Goal: Information Seeking & Learning: Understand process/instructions

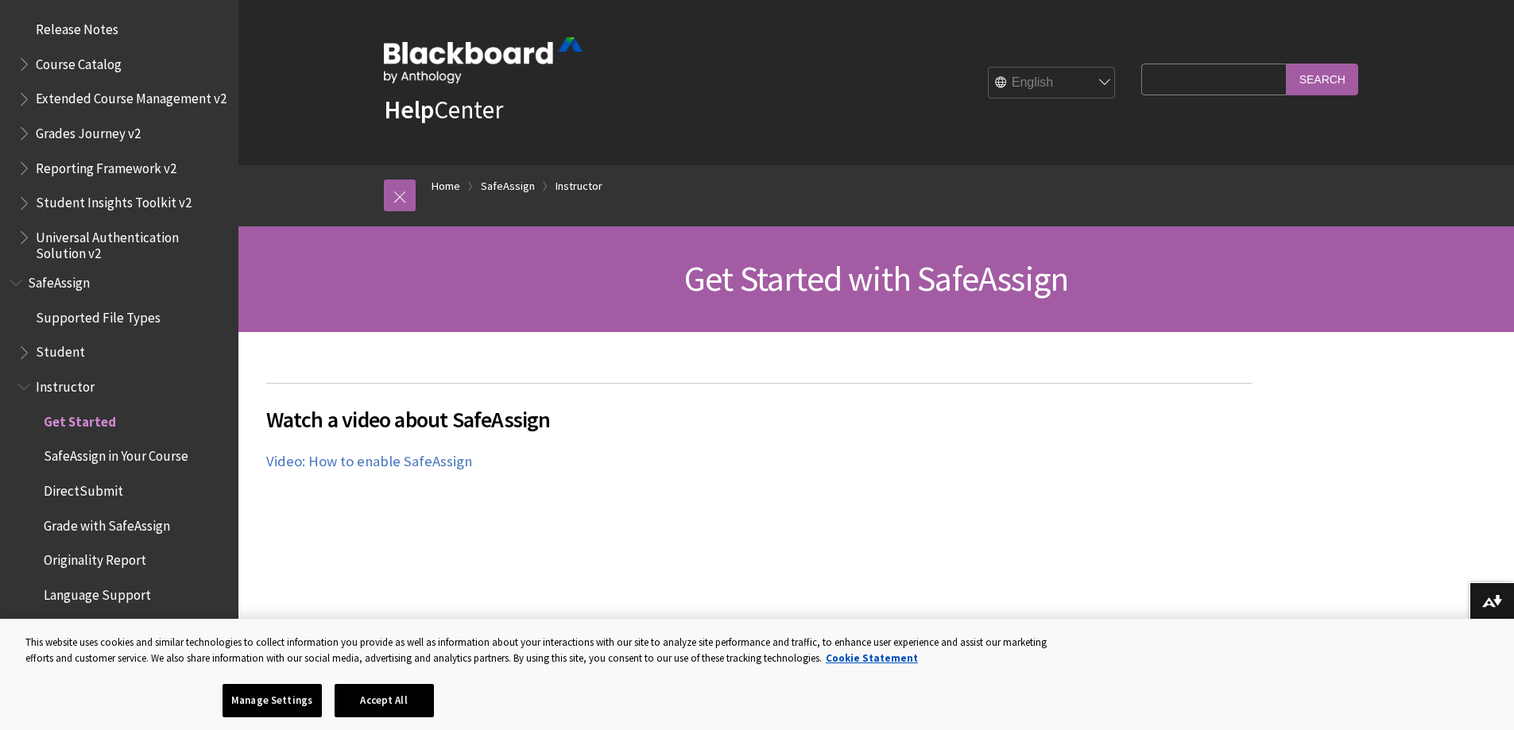
click at [1034, 445] on div "Watch a video about SafeAssign The following narrated video provides a visual a…" at bounding box center [758, 573] width 985 height 381
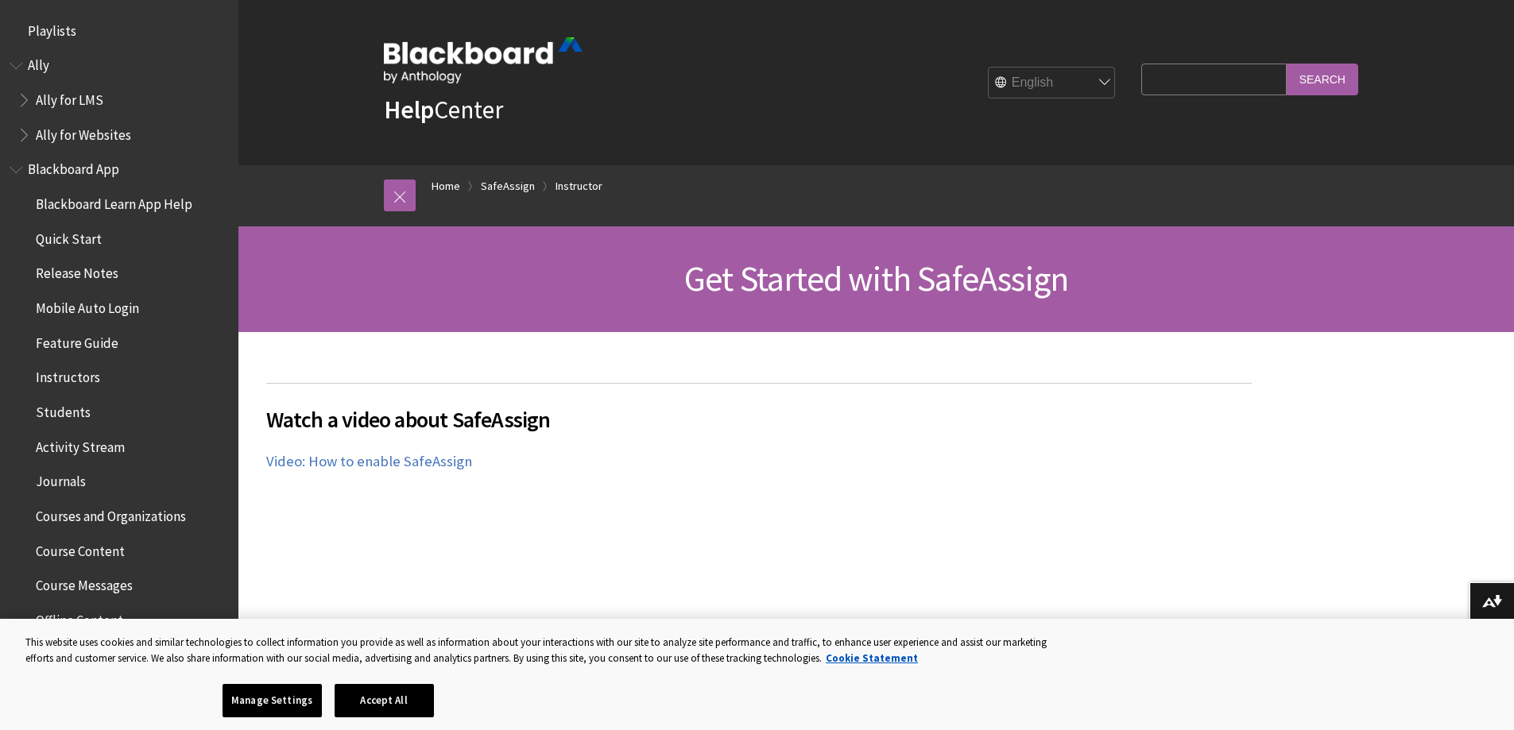
scroll to position [1757, 0]
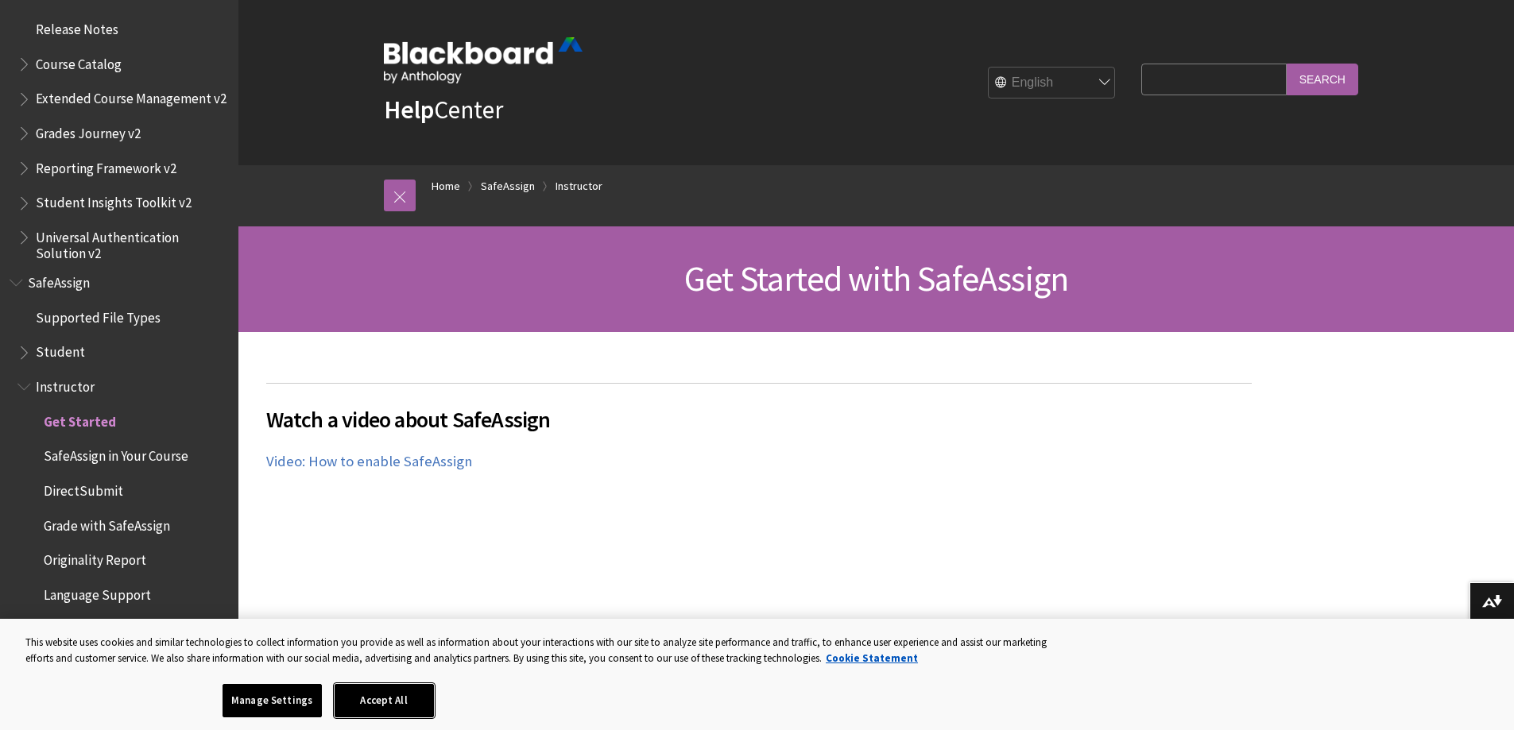
click at [407, 706] on button "Accept All" at bounding box center [384, 700] width 99 height 33
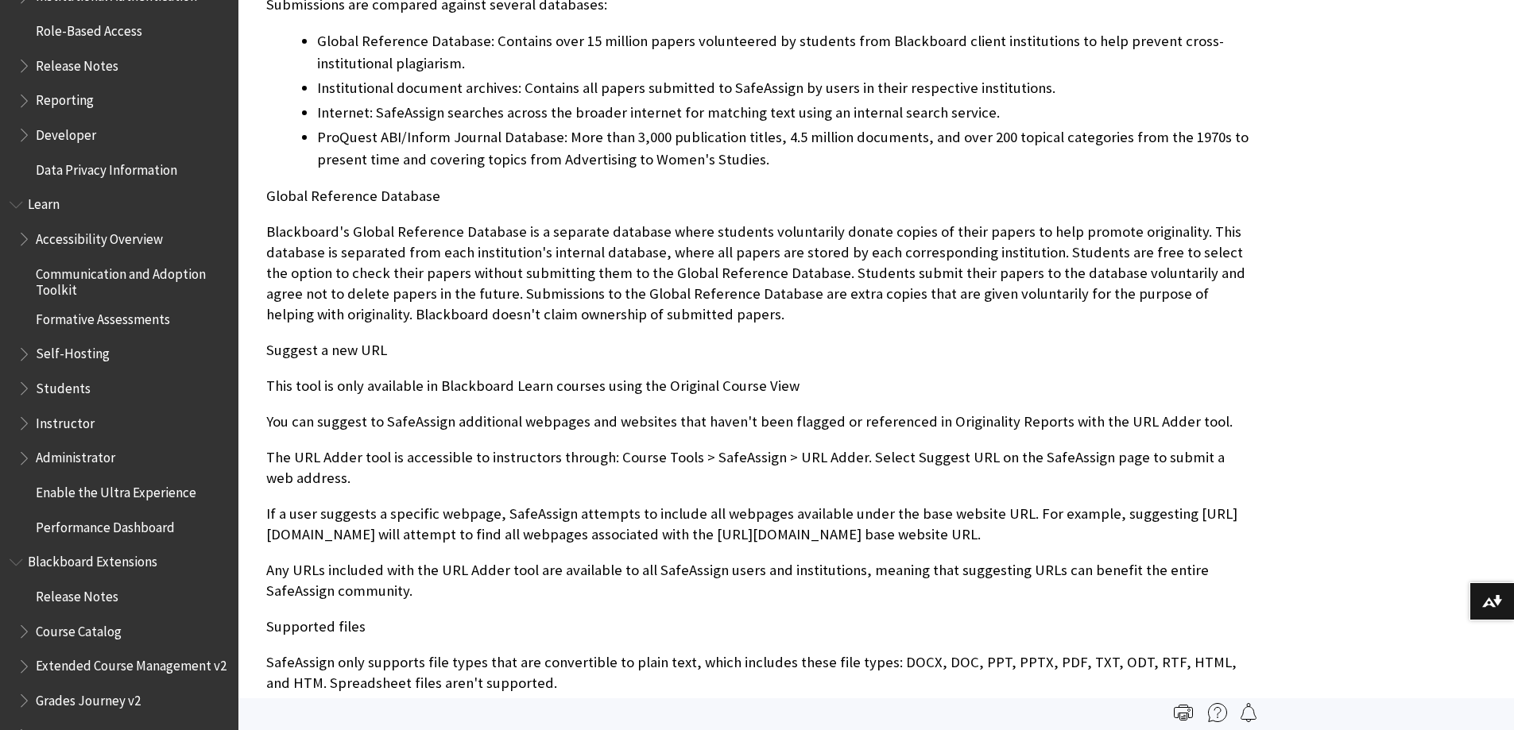
scroll to position [1201, 0]
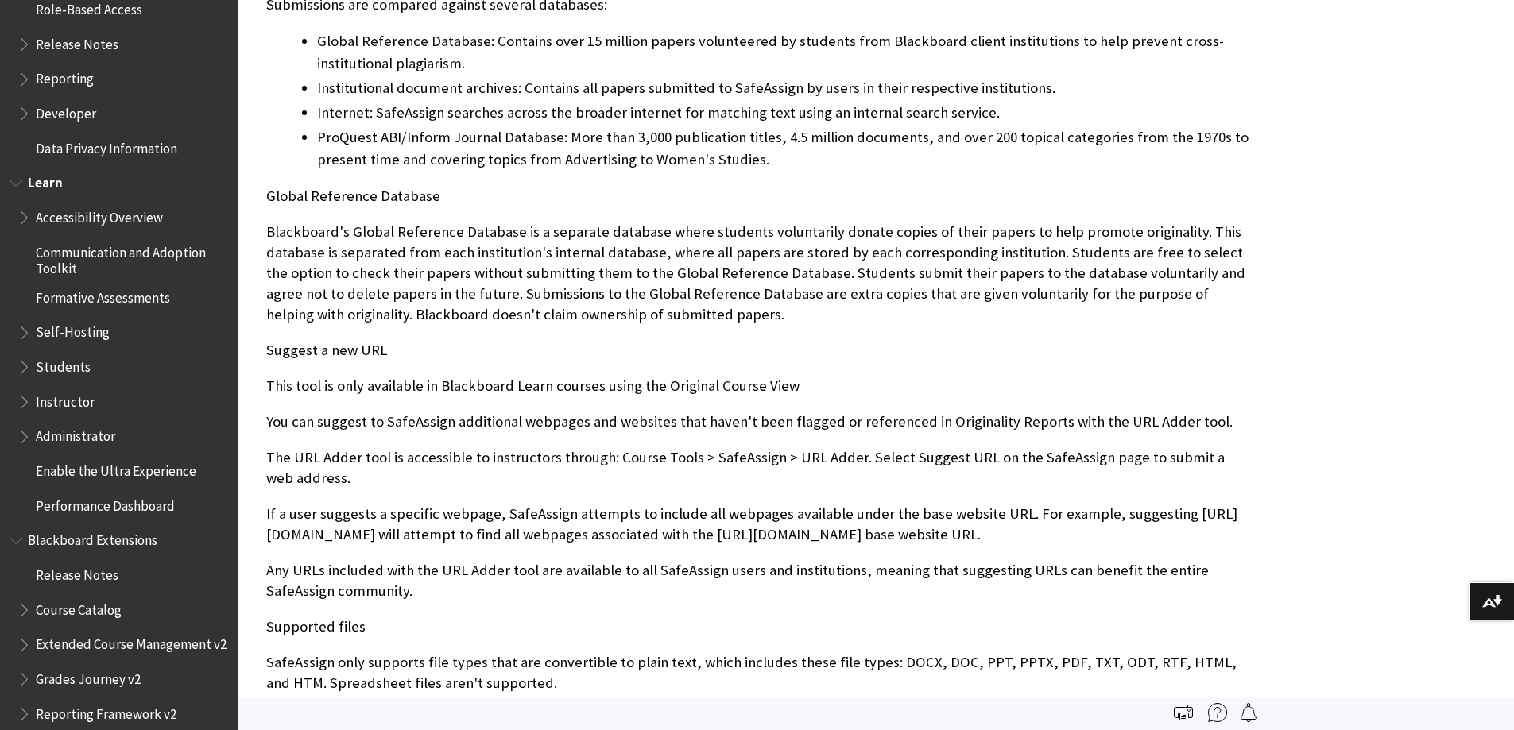
click at [69, 374] on span "Students" at bounding box center [63, 364] width 55 height 21
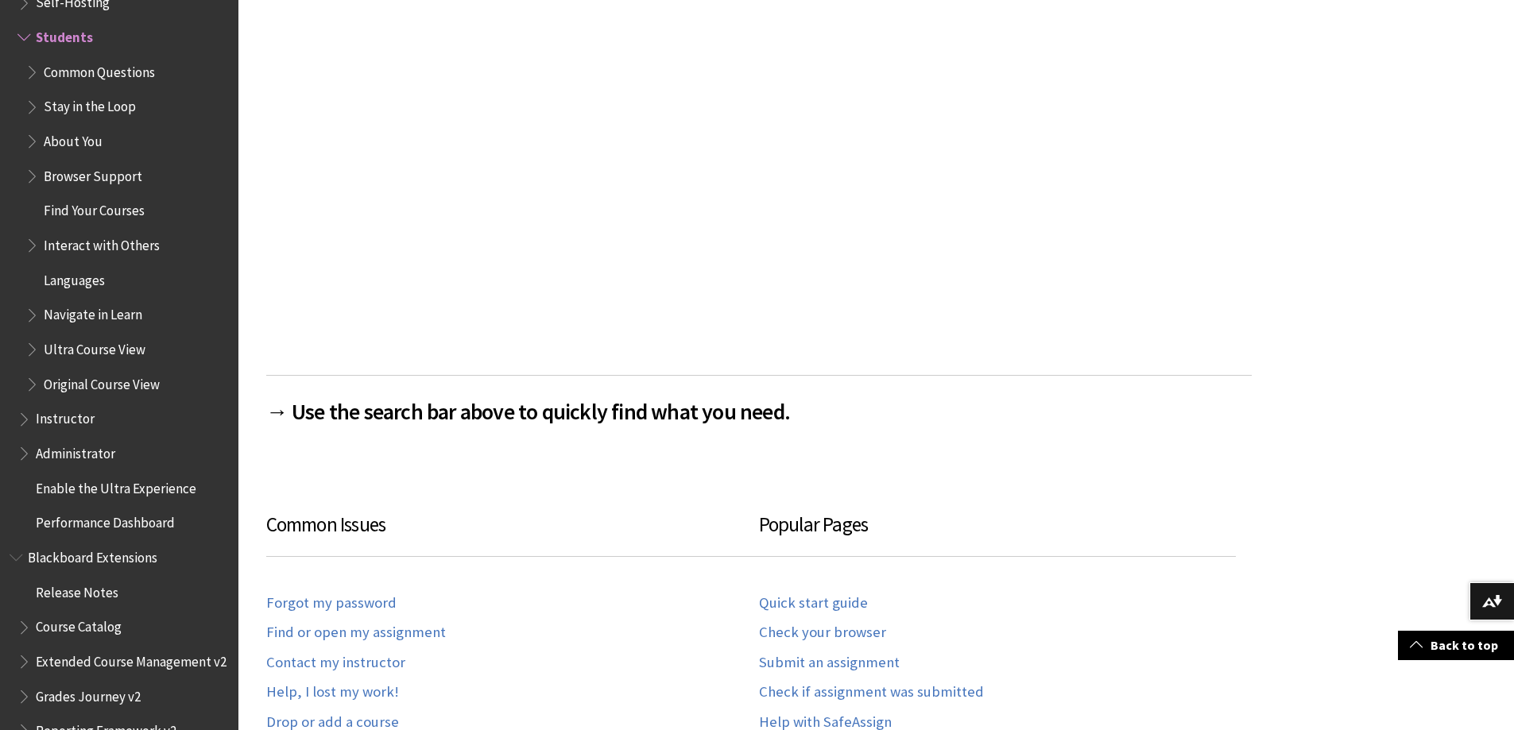
scroll to position [636, 0]
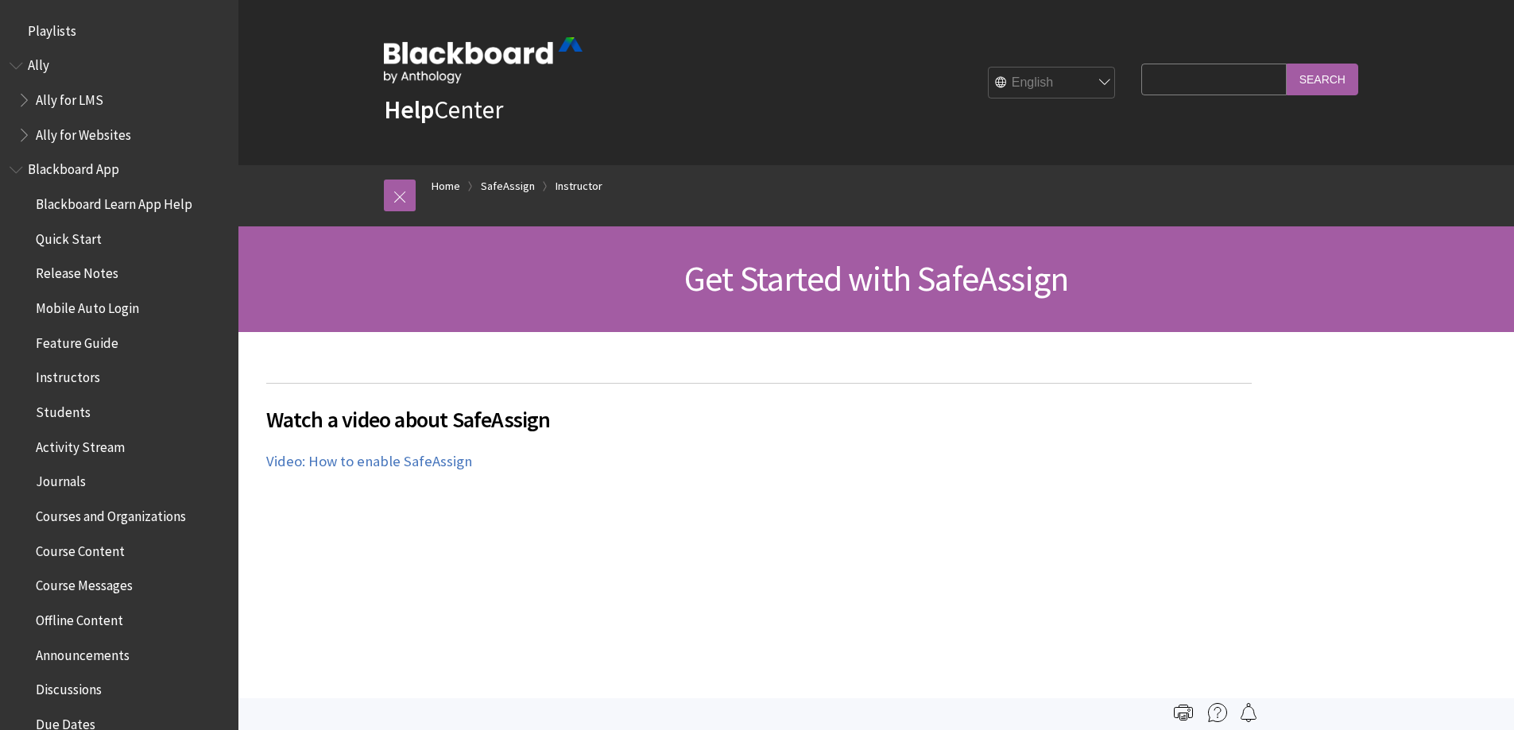
scroll to position [1757, 0]
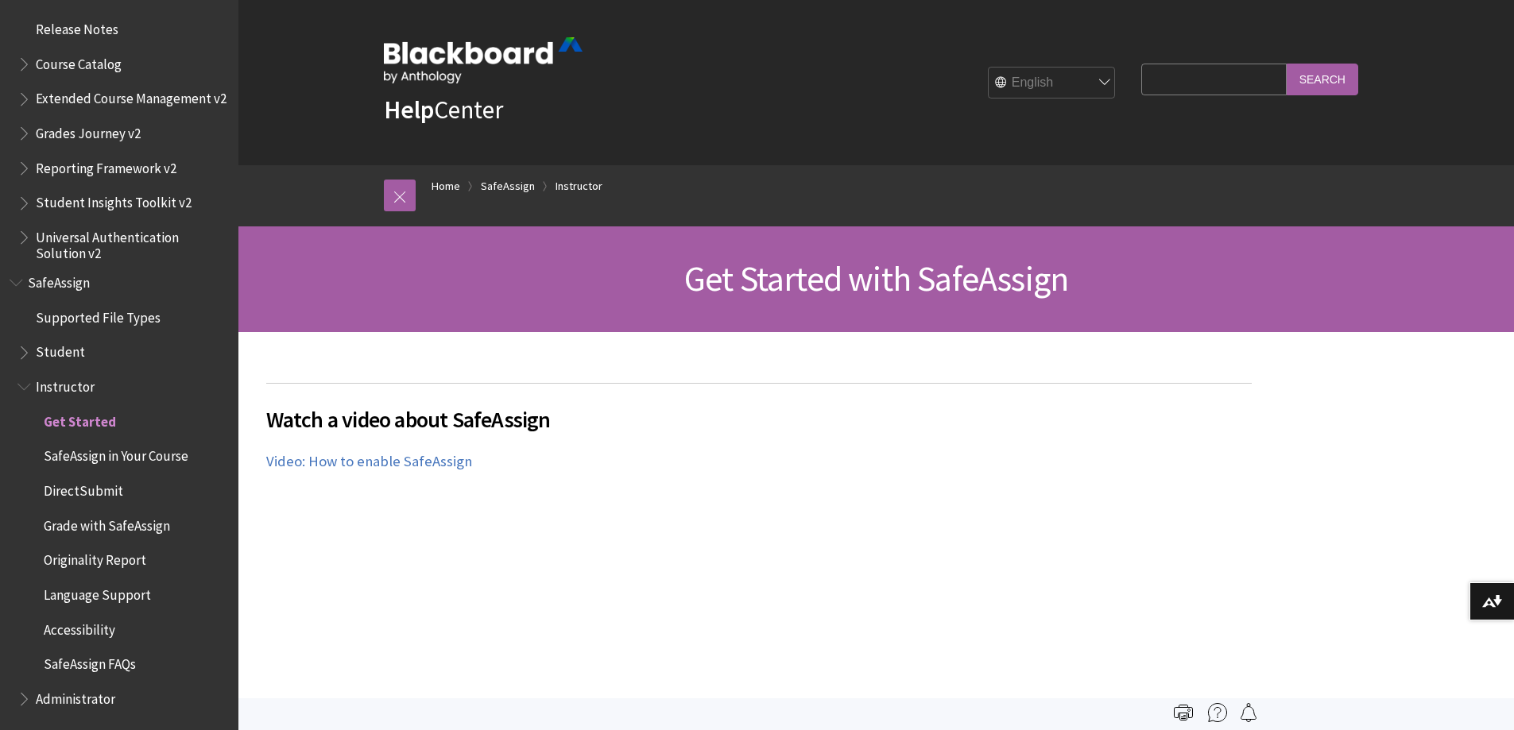
click at [141, 456] on span "SafeAssign in Your Course" at bounding box center [116, 453] width 145 height 21
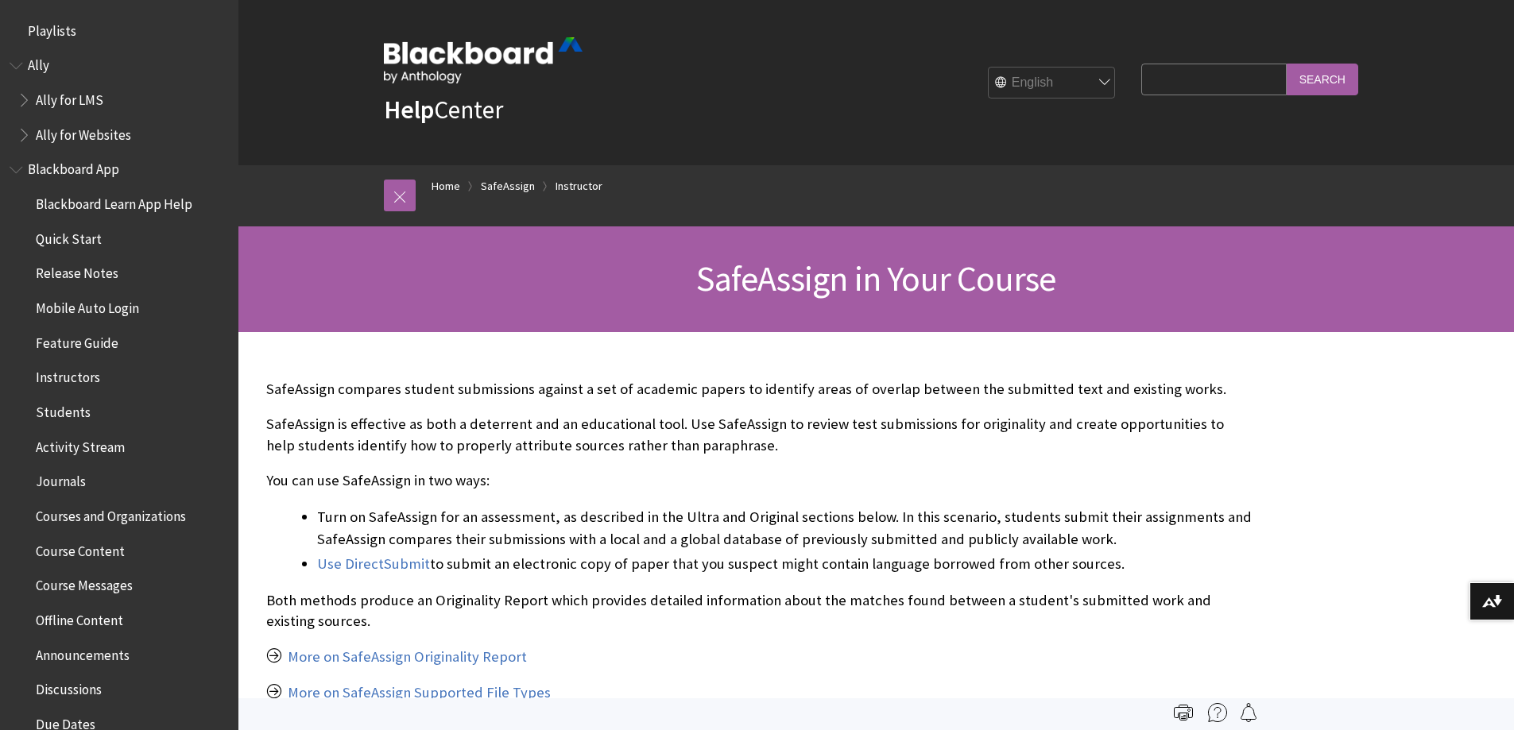
scroll to position [1757, 0]
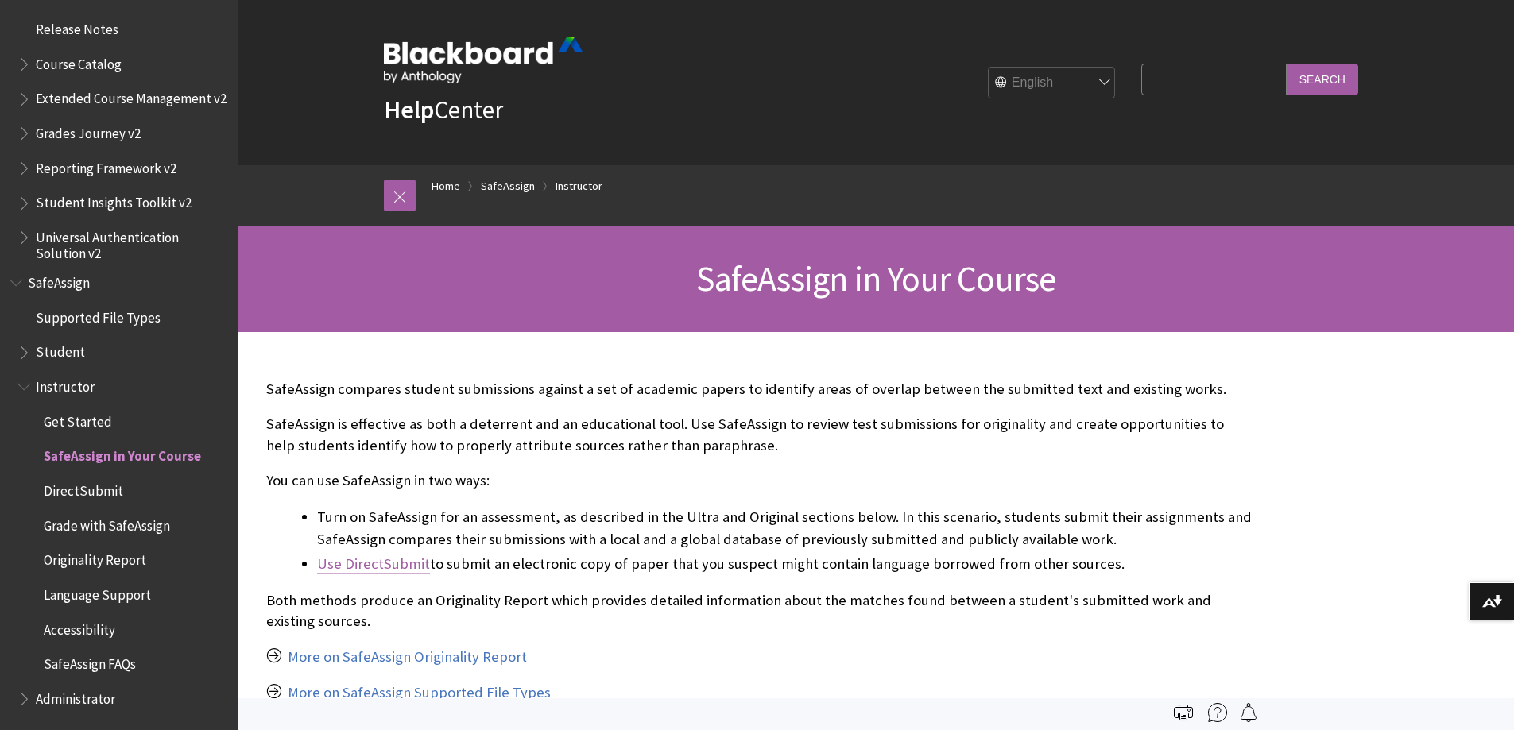
click at [385, 566] on link "Use DirectSubmit" at bounding box center [373, 564] width 113 height 19
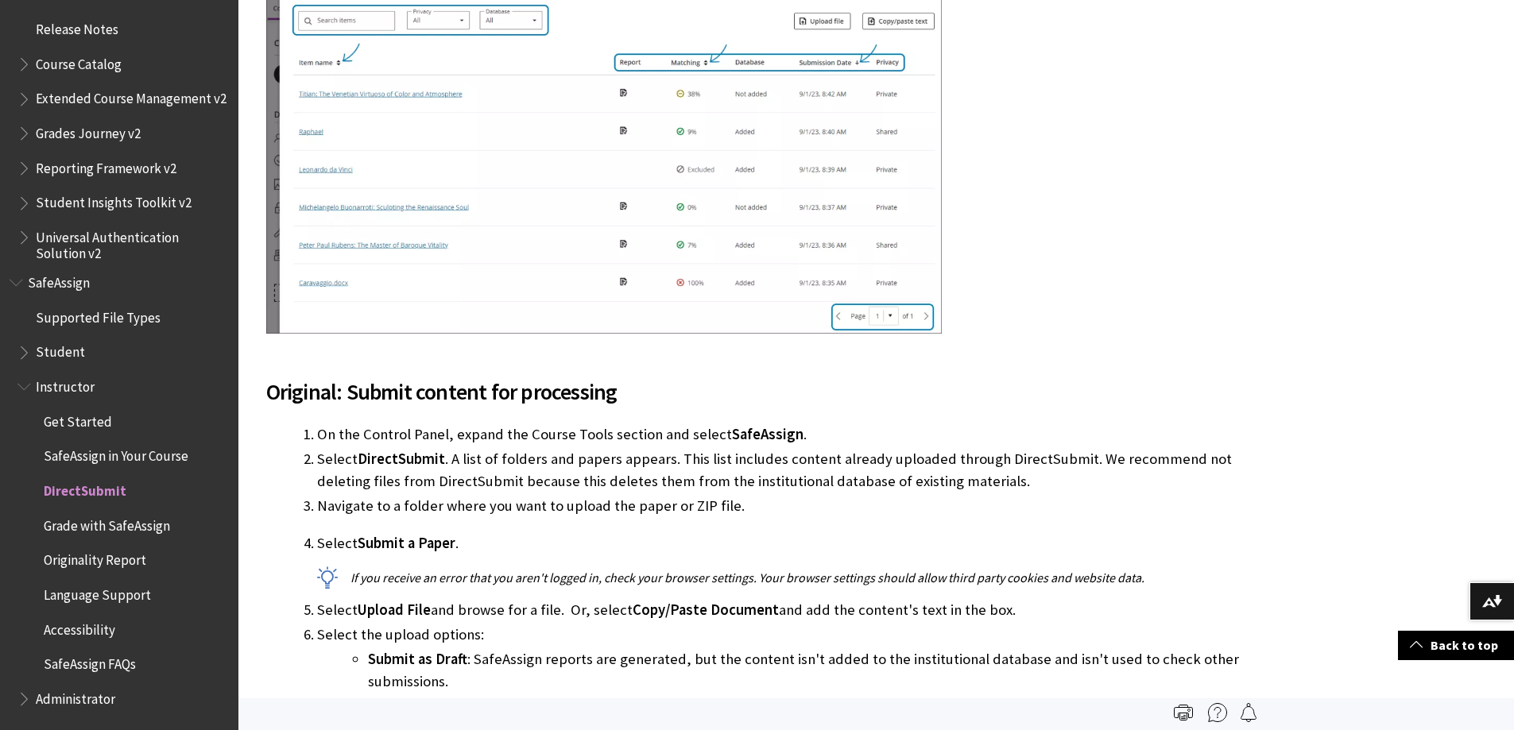
scroll to position [2384, 0]
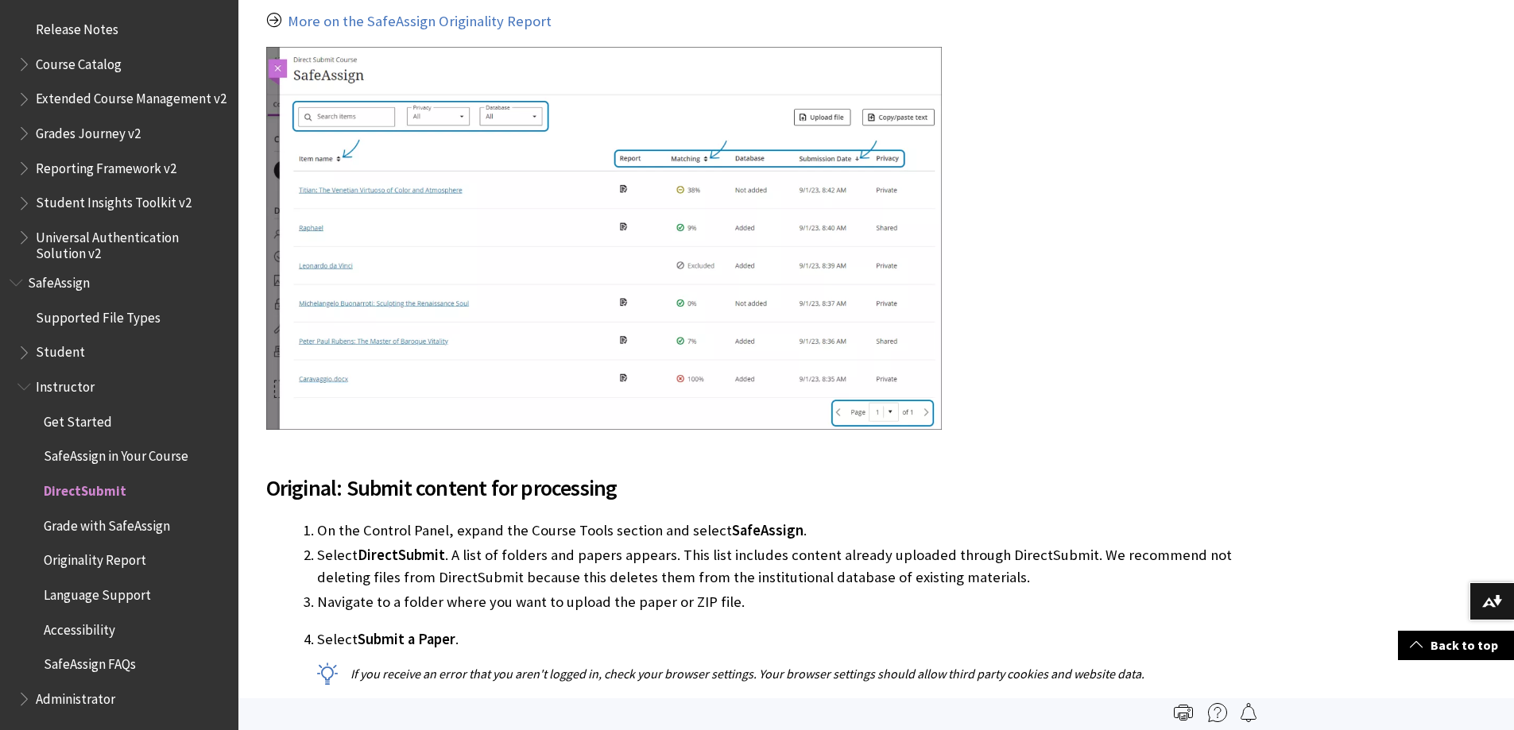
click at [1185, 422] on div at bounding box center [758, 240] width 985 height 386
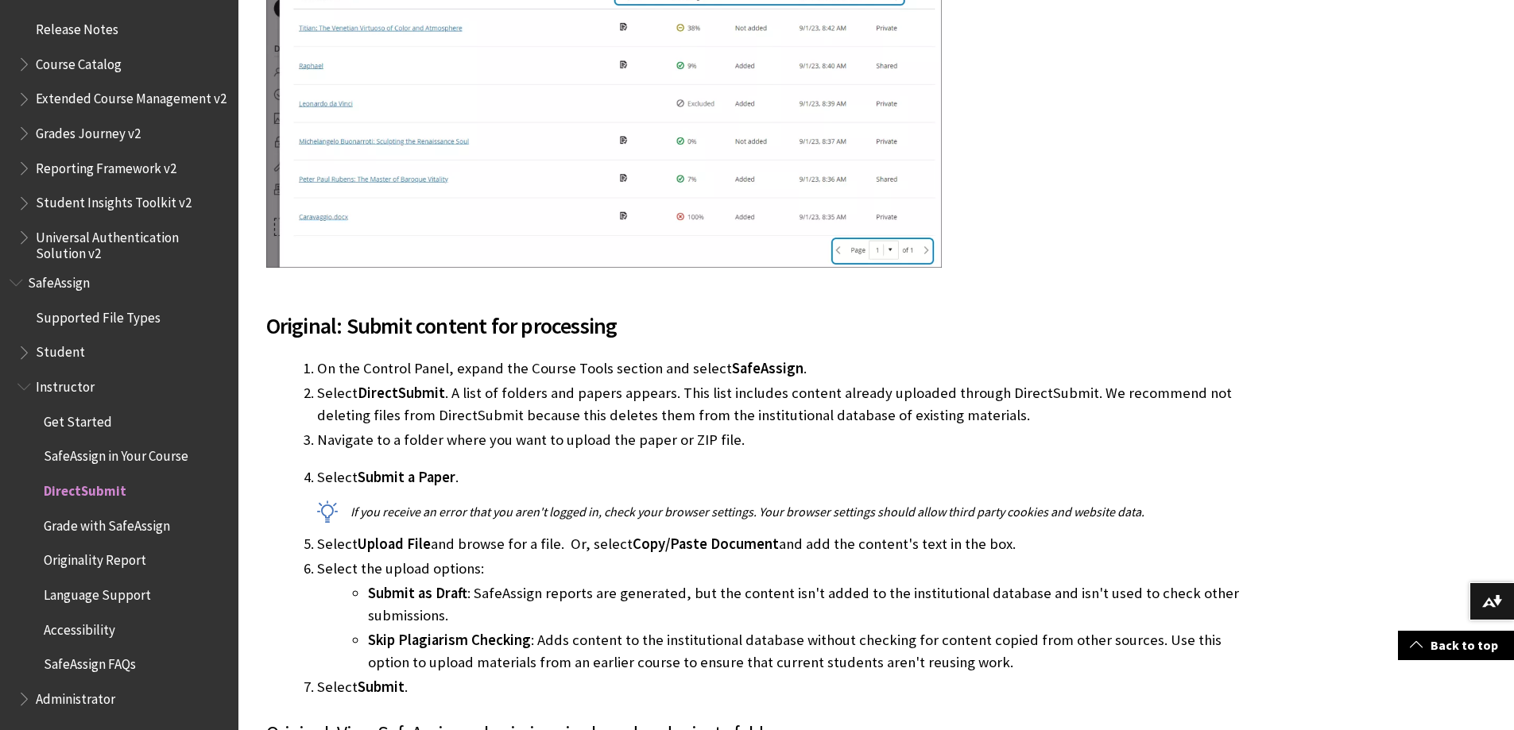
scroll to position [2622, 0]
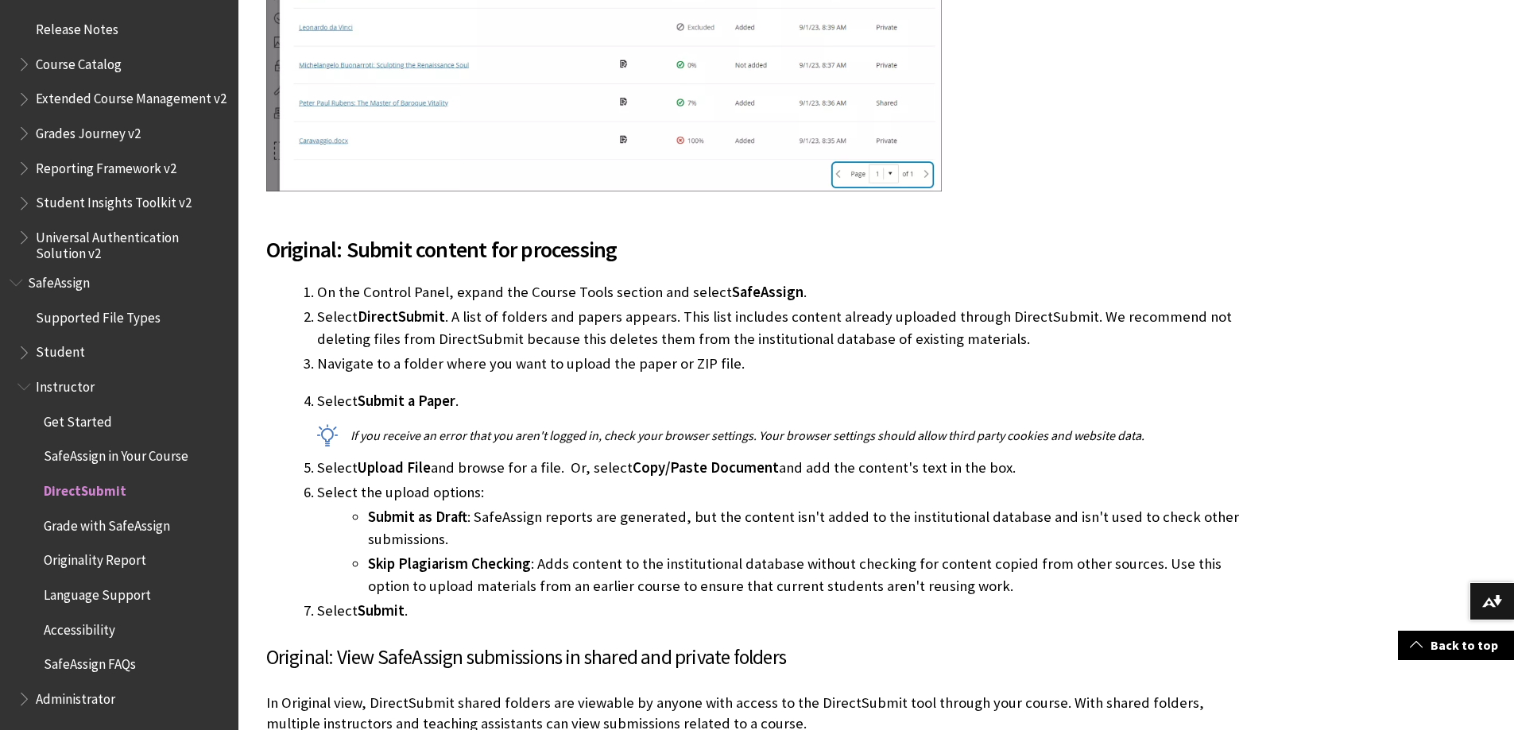
click at [99, 526] on span "Grade with SafeAssign" at bounding box center [107, 522] width 126 height 21
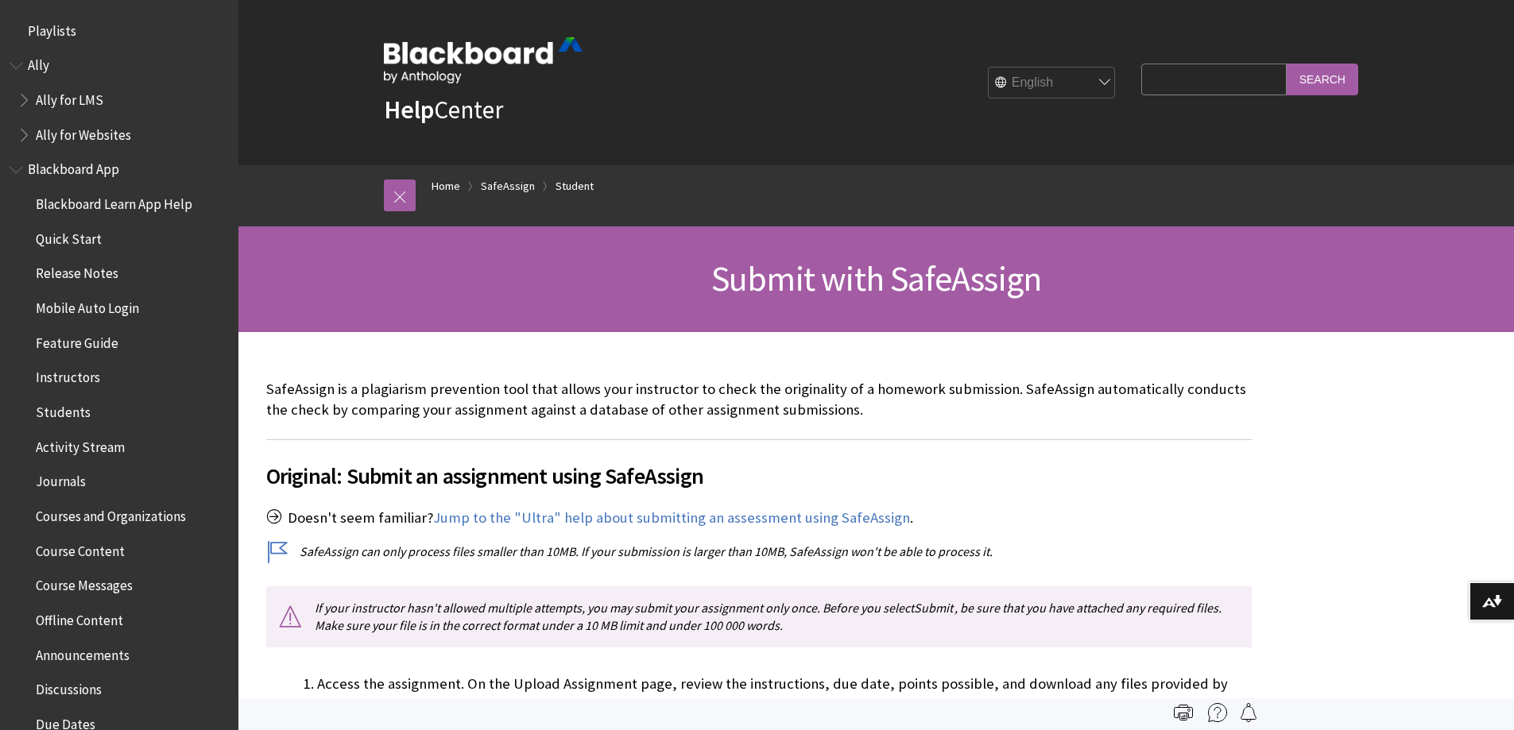
scroll to position [1688, 0]
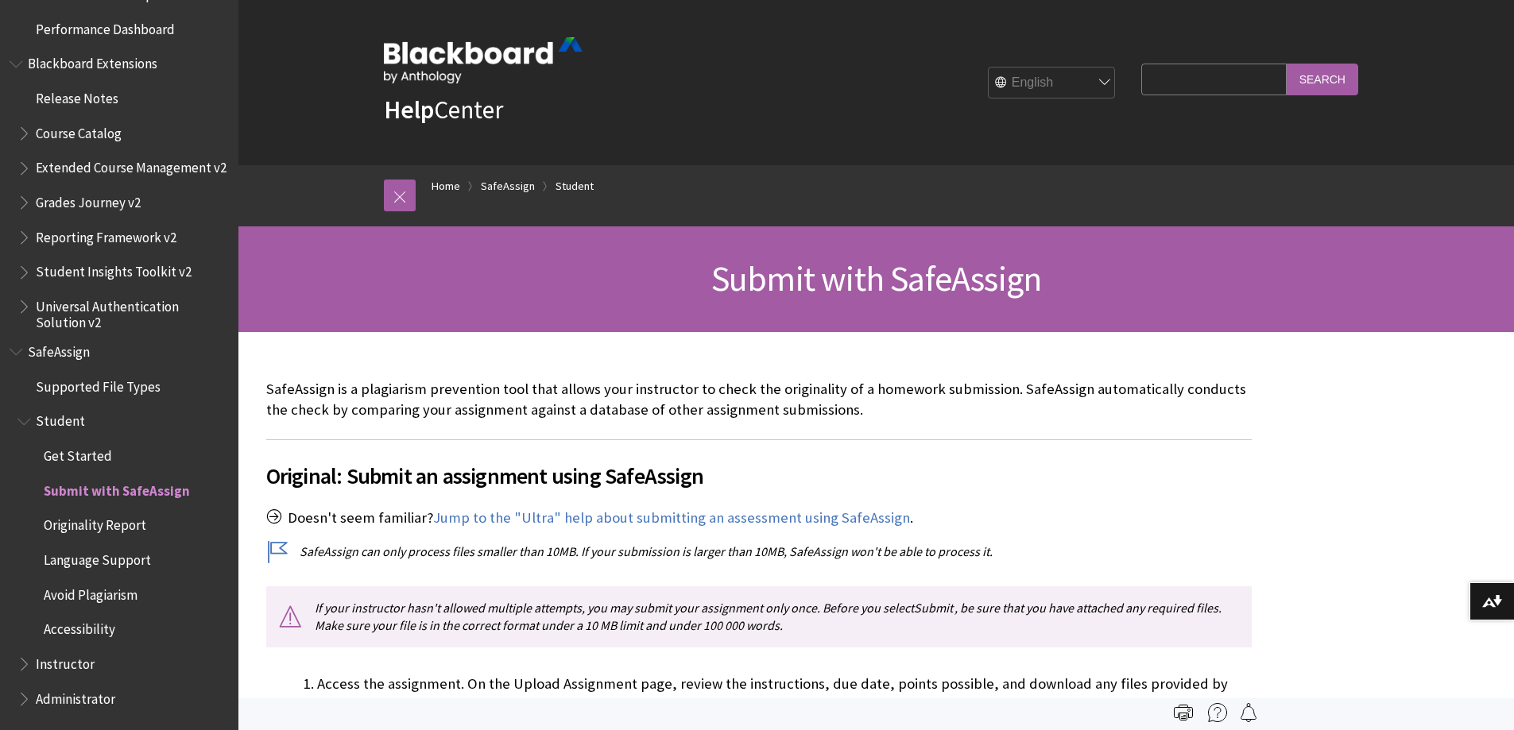
click at [111, 523] on span "Originality Report" at bounding box center [95, 522] width 102 height 21
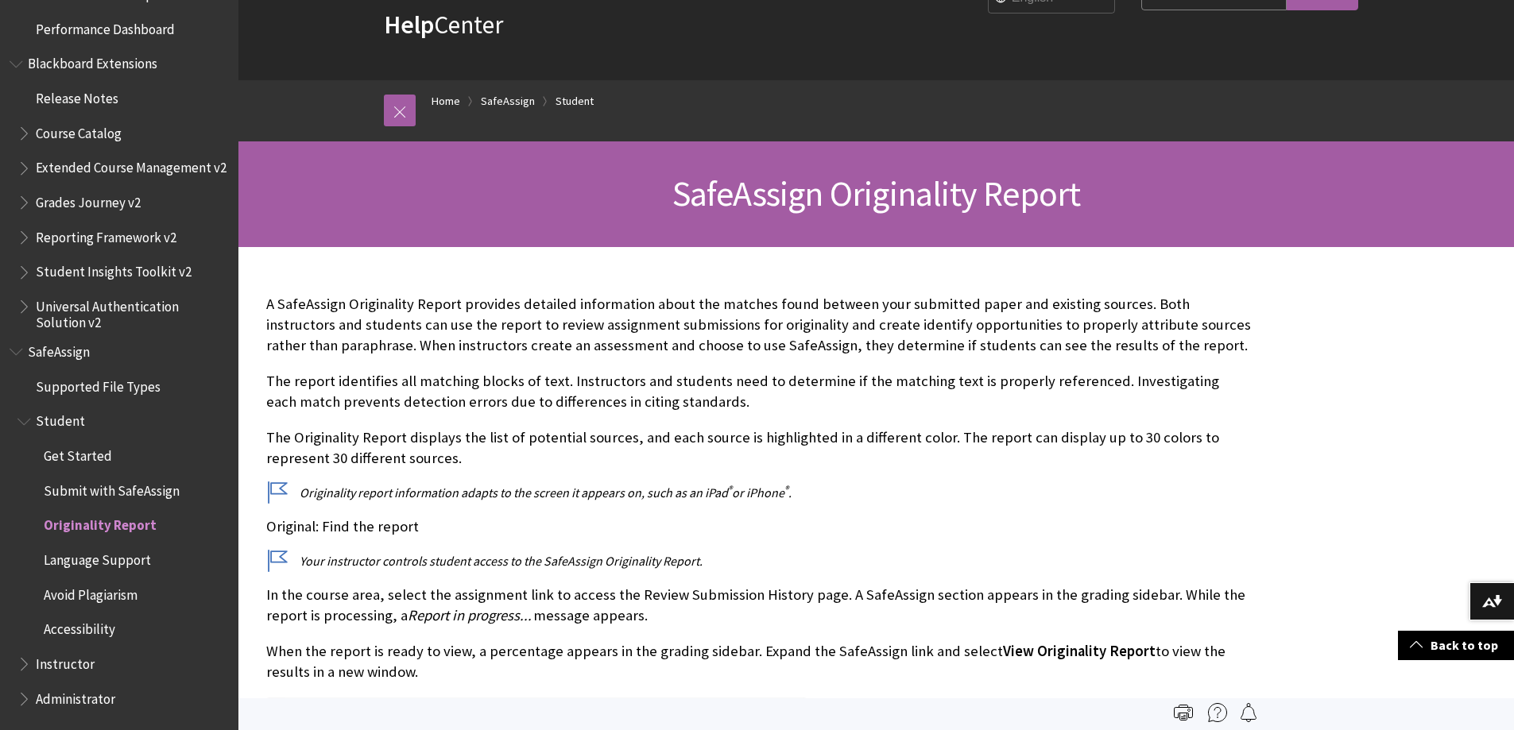
scroll to position [79, 0]
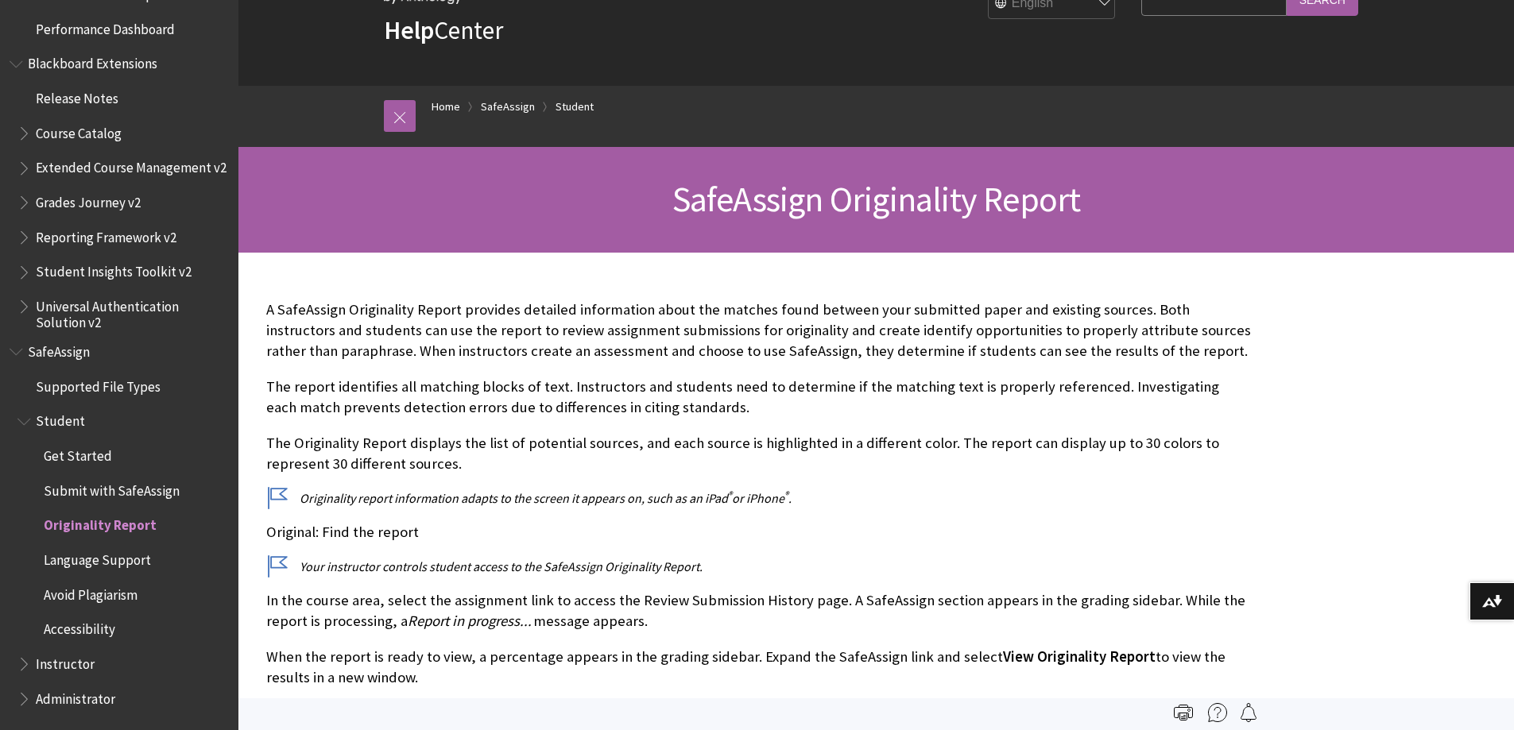
click at [76, 494] on span "Submit with SafeAssign" at bounding box center [112, 488] width 136 height 21
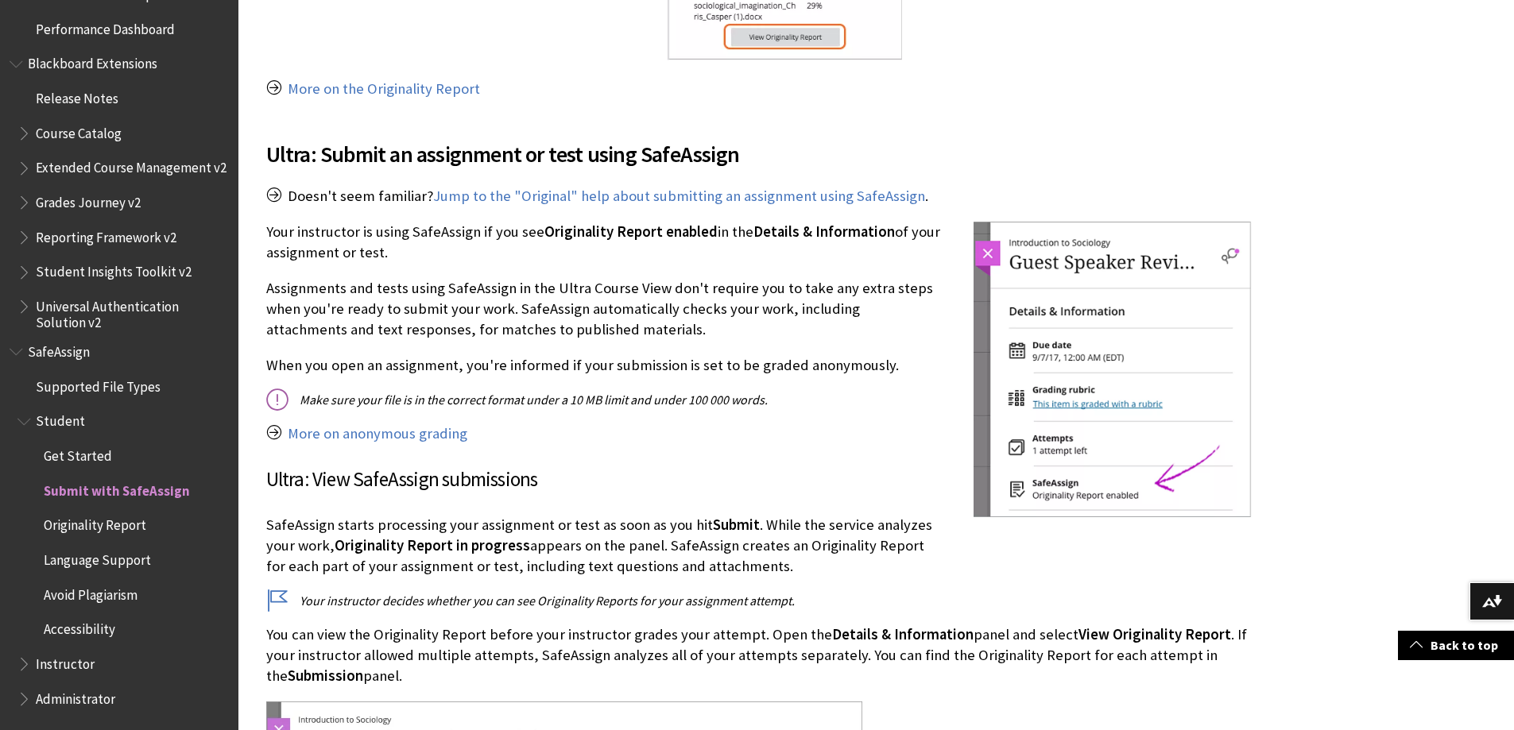
scroll to position [1589, 0]
